Goal: Task Accomplishment & Management: Manage account settings

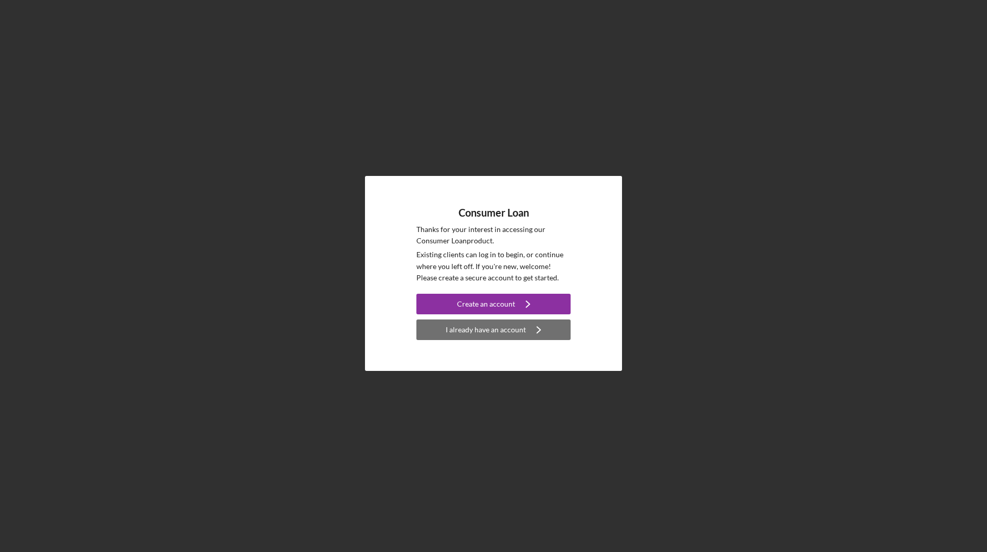
click at [510, 330] on div "I already have an account" at bounding box center [486, 329] width 80 height 21
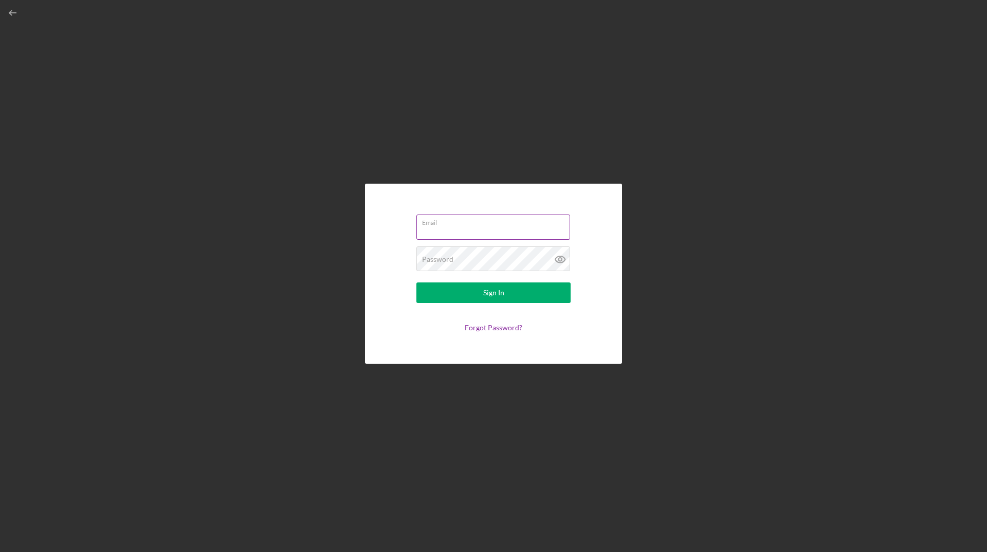
click at [469, 228] on input "Email" at bounding box center [494, 226] width 154 height 25
type input "[EMAIL_ADDRESS][DOMAIN_NAME]"
click at [491, 256] on div "Password Required" at bounding box center [494, 259] width 154 height 26
click at [513, 332] on link "Forgot Password?" at bounding box center [494, 327] width 58 height 9
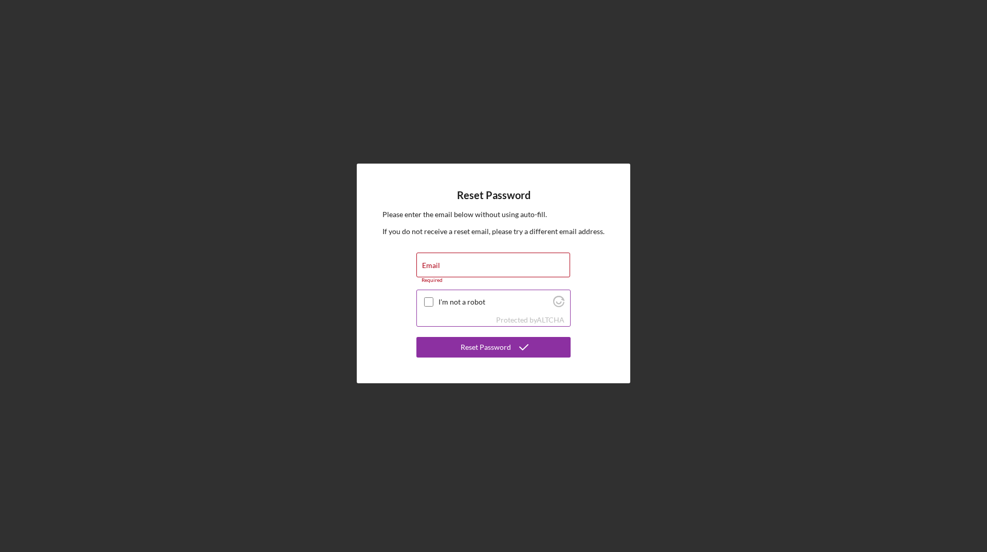
click at [427, 298] on input "I'm not a robot" at bounding box center [428, 301] width 9 height 9
checkbox input "true"
click at [449, 260] on div "Email Required" at bounding box center [494, 268] width 154 height 31
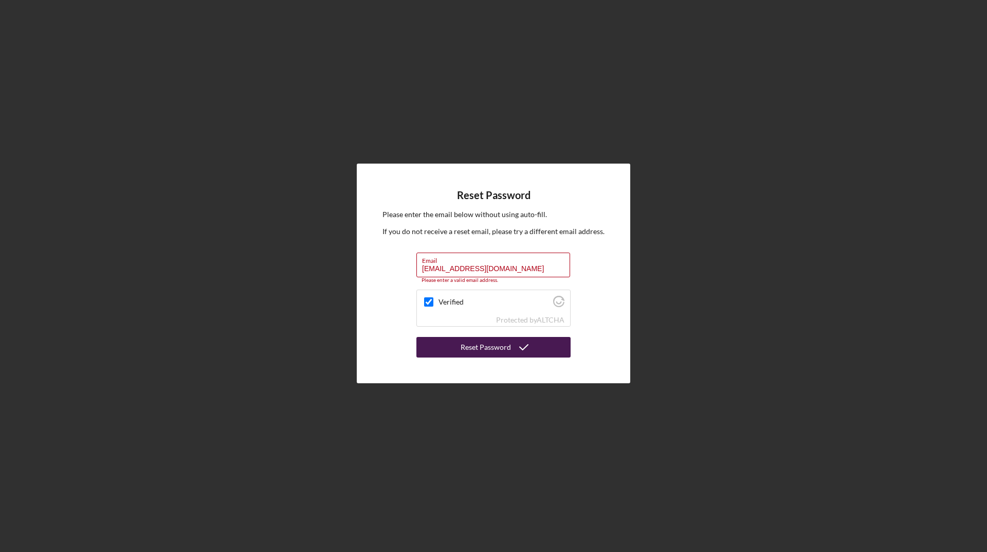
click at [497, 348] on div "Reset Password" at bounding box center [486, 347] width 50 height 21
click at [511, 349] on icon "submit" at bounding box center [524, 347] width 26 height 26
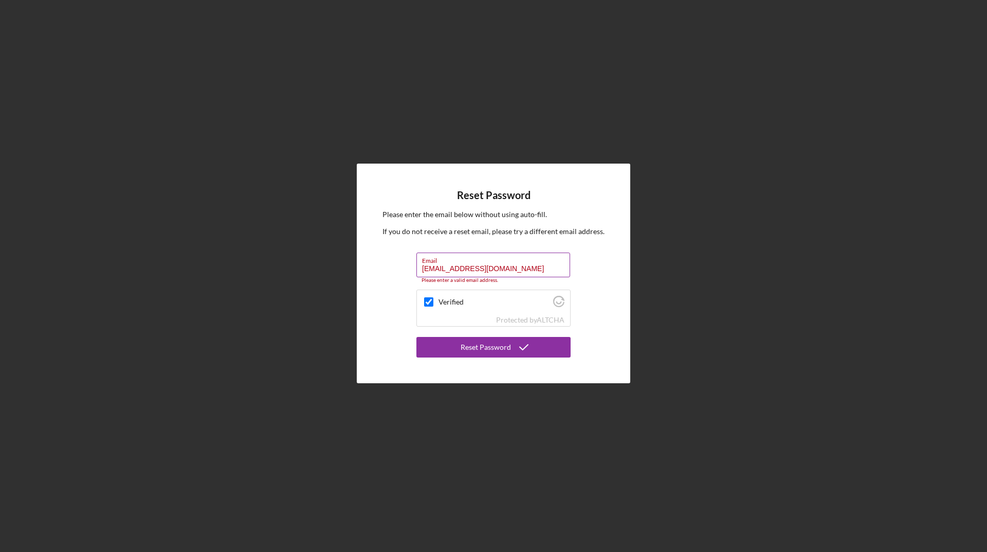
click at [532, 264] on input "[EMAIL_ADDRESS][DOMAIN_NAME]" at bounding box center [494, 265] width 154 height 25
type input "f"
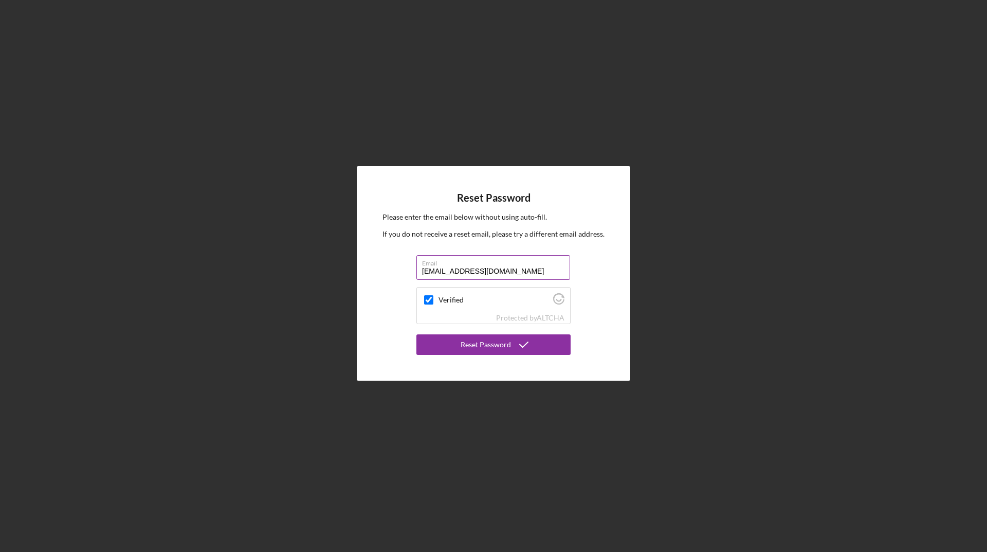
type input "[EMAIL_ADDRESS][DOMAIN_NAME]"
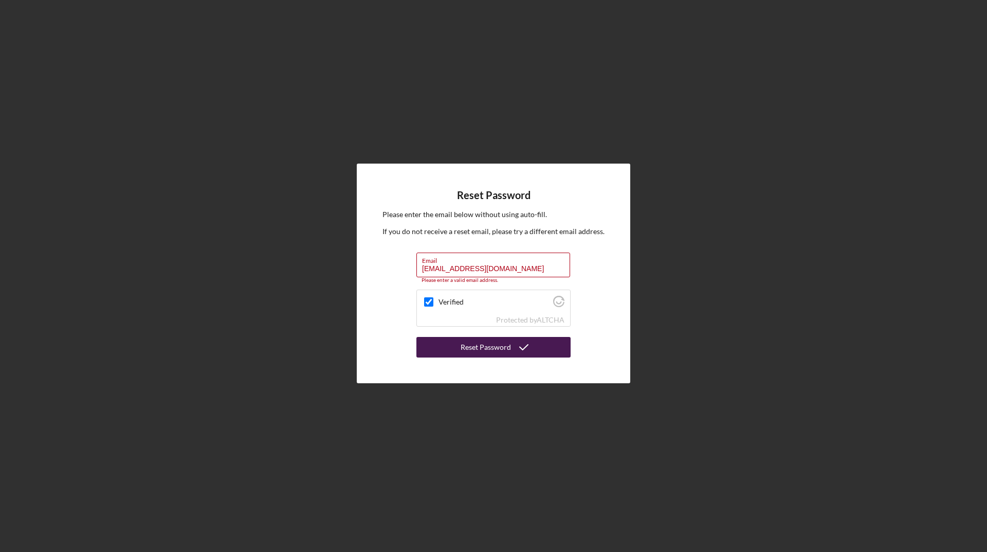
click at [496, 348] on div "Reset Password" at bounding box center [486, 347] width 50 height 21
click at [500, 350] on div "Reset Password" at bounding box center [486, 347] width 50 height 21
click at [502, 350] on div "Reset Password" at bounding box center [486, 347] width 50 height 21
